Goal: Navigation & Orientation: Find specific page/section

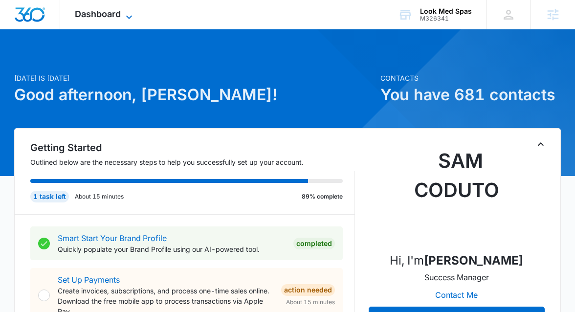
click at [110, 15] on span "Dashboard" at bounding box center [98, 14] width 46 height 10
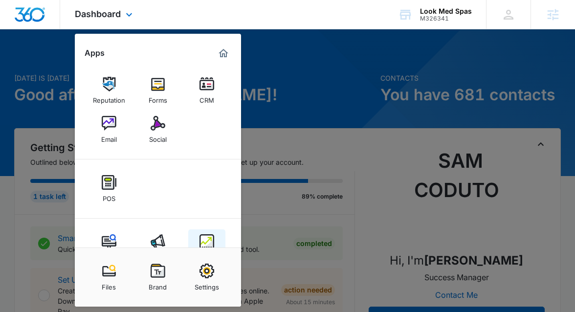
scroll to position [29, 0]
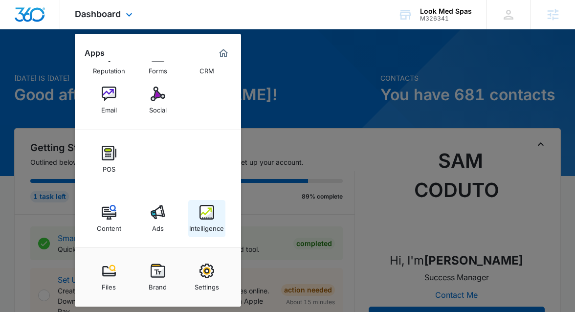
click at [204, 220] on div "Intelligence" at bounding box center [206, 225] width 35 height 13
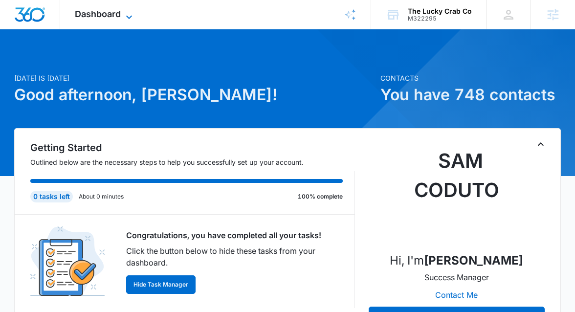
click at [96, 17] on span "Dashboard" at bounding box center [98, 14] width 46 height 10
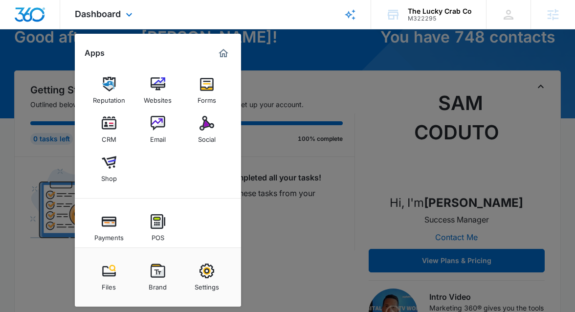
scroll to position [65, 0]
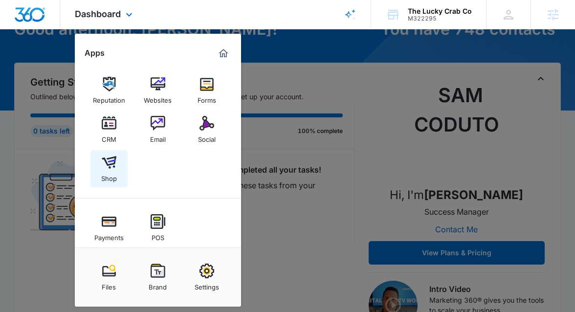
click at [105, 172] on div "Shop" at bounding box center [109, 176] width 16 height 13
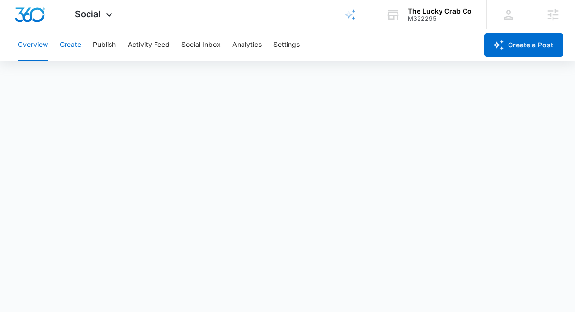
click at [80, 43] on button "Create" at bounding box center [70, 44] width 21 height 31
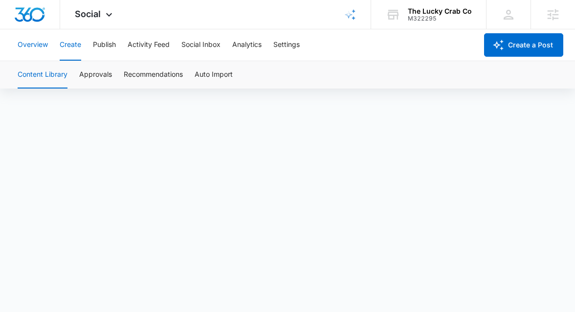
click at [34, 48] on button "Overview" at bounding box center [33, 44] width 30 height 31
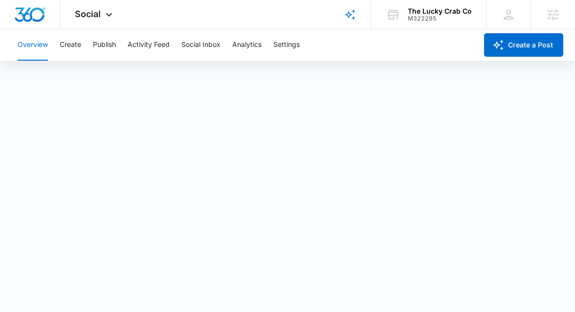
scroll to position [2, 0]
click at [202, 44] on button "Social Inbox" at bounding box center [200, 44] width 39 height 31
click at [148, 43] on button "Activity Feed" at bounding box center [149, 44] width 42 height 31
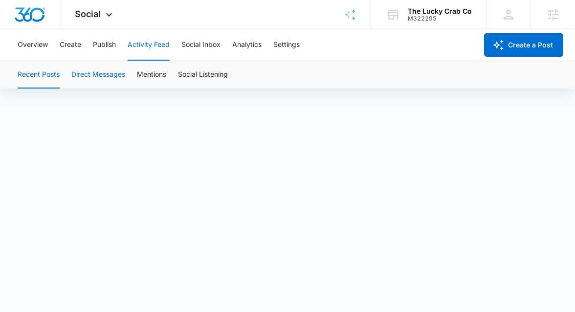
click at [107, 71] on button "Direct Messages" at bounding box center [98, 74] width 54 height 27
